Goal: Book appointment/travel/reservation

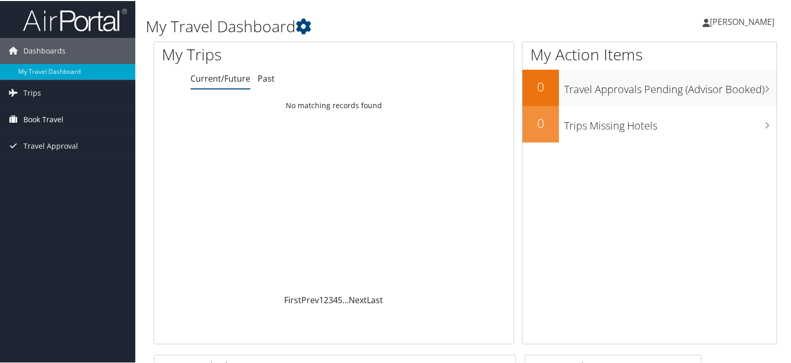
click at [58, 118] on span "Book Travel" at bounding box center [43, 119] width 40 height 26
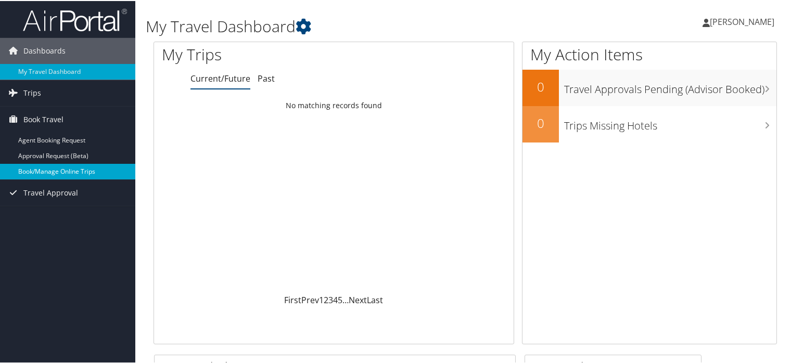
click at [62, 168] on link "Book/Manage Online Trips" at bounding box center [67, 171] width 135 height 16
click at [49, 170] on link "Book/Manage Online Trips" at bounding box center [67, 171] width 135 height 16
